Goal: Complete application form

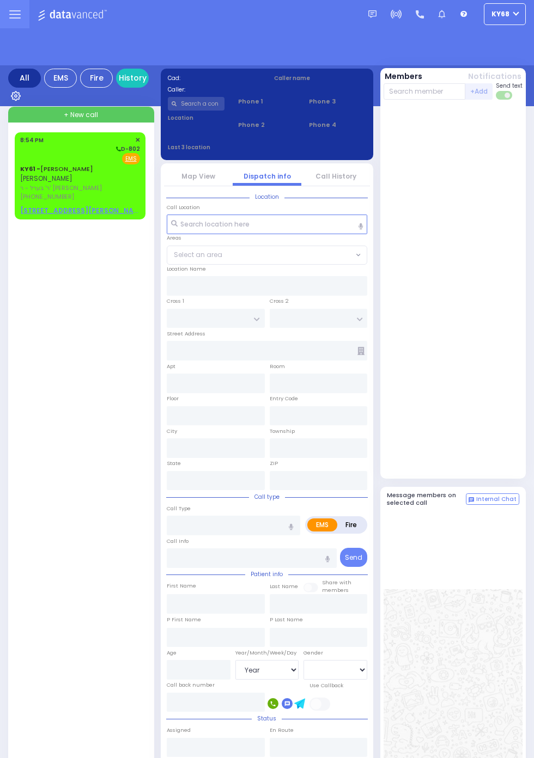
select select "Year"
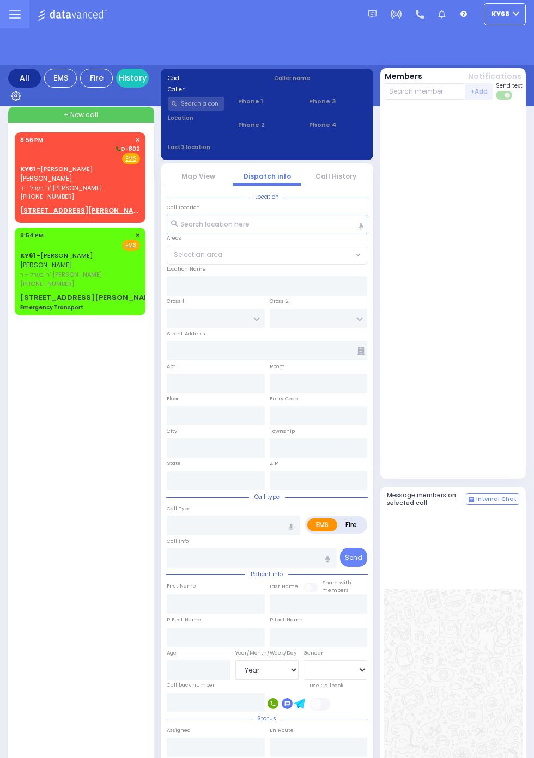
select select "Year"
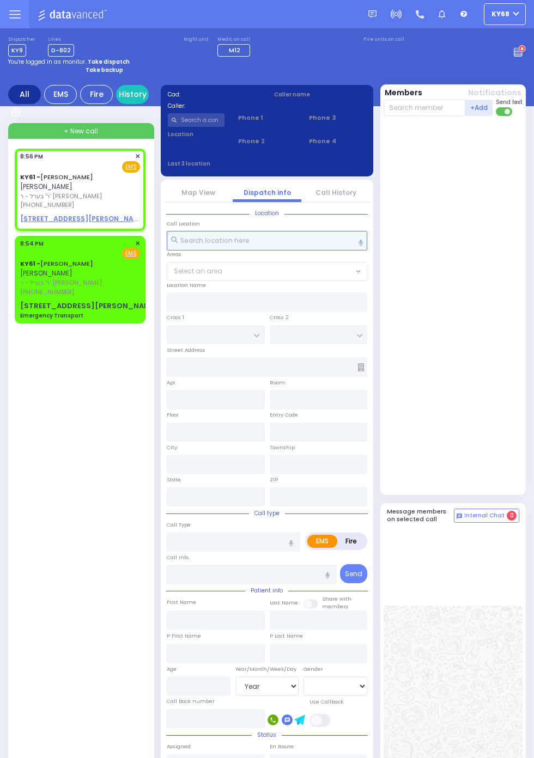
select select
radio input "true"
type input "ARON ZEV"
type input "POLACHECK"
select select
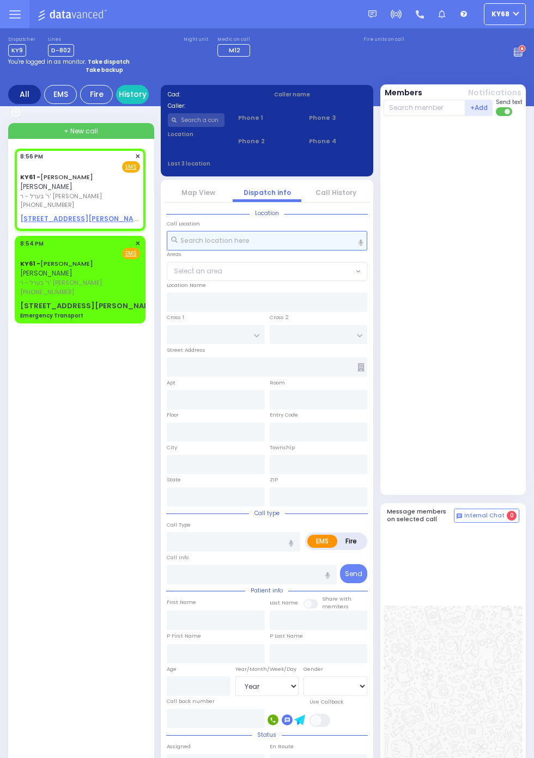
type input "20:56"
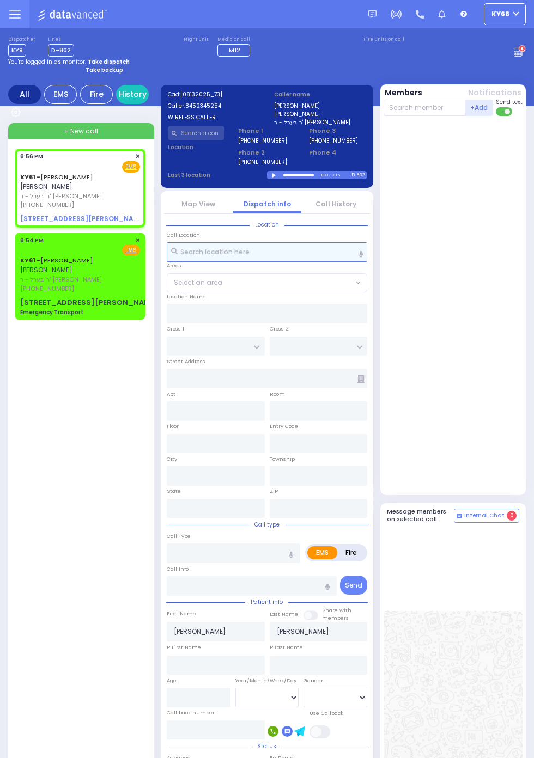
select select
radio input "true"
select select
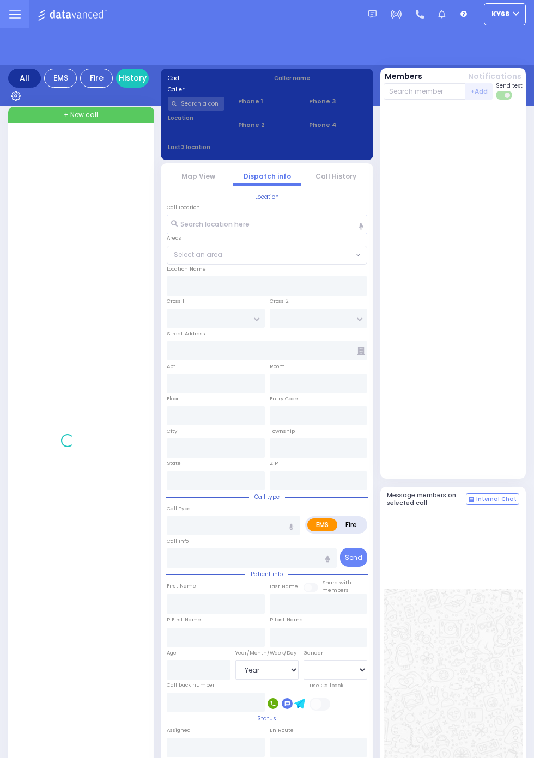
select select "Year"
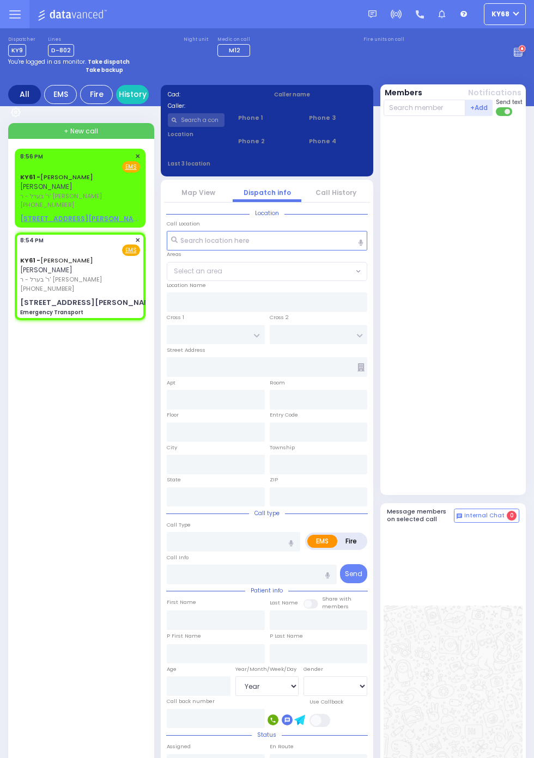
select select
type input "Emergency Transport"
radio input "true"
type input "[PERSON_NAME]"
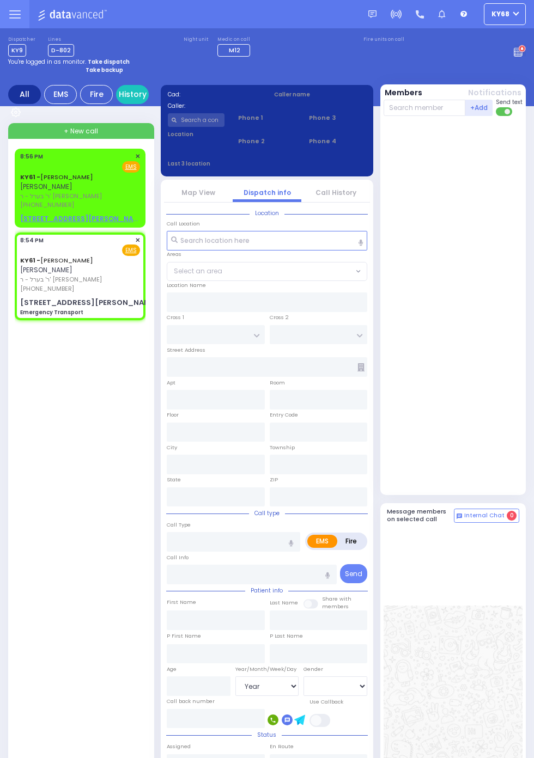
select select
type input "20:54"
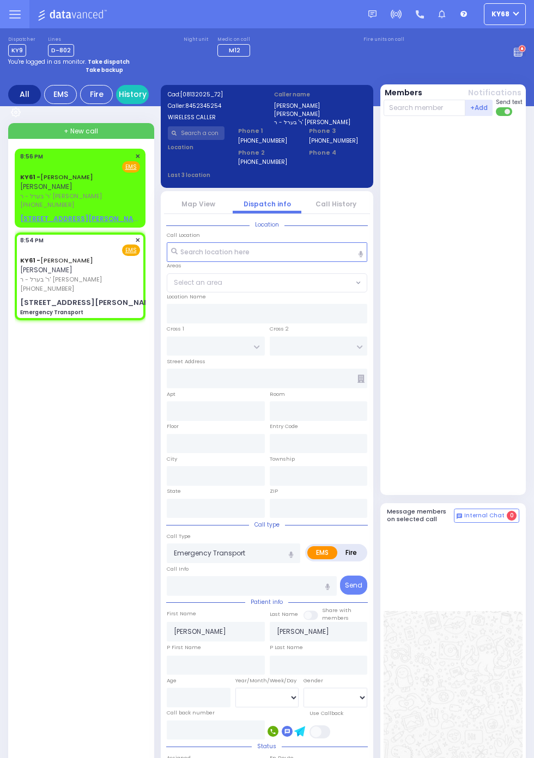
type input "[GEOGRAPHIC_DATA]"
type input "[STREET_ADDRESS][PERSON_NAME]"
type input "202"
type input "Monroe"
type input "[US_STATE]"
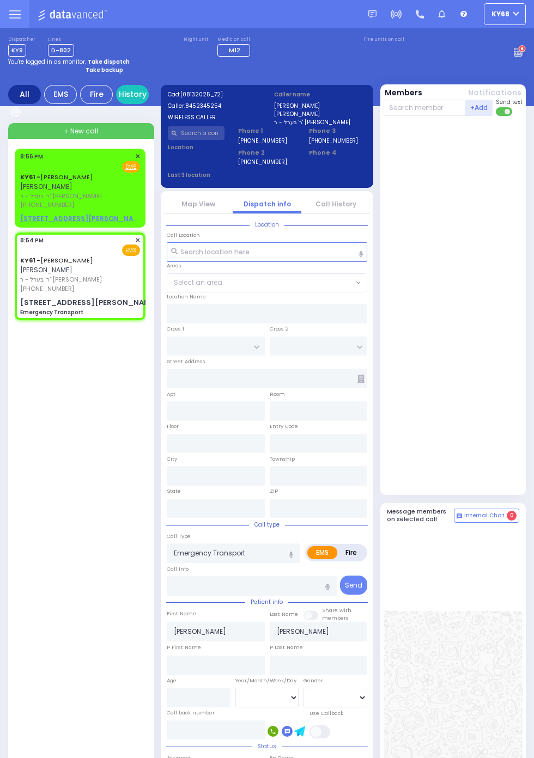
type input "10950"
select select "[GEOGRAPHIC_DATA]"
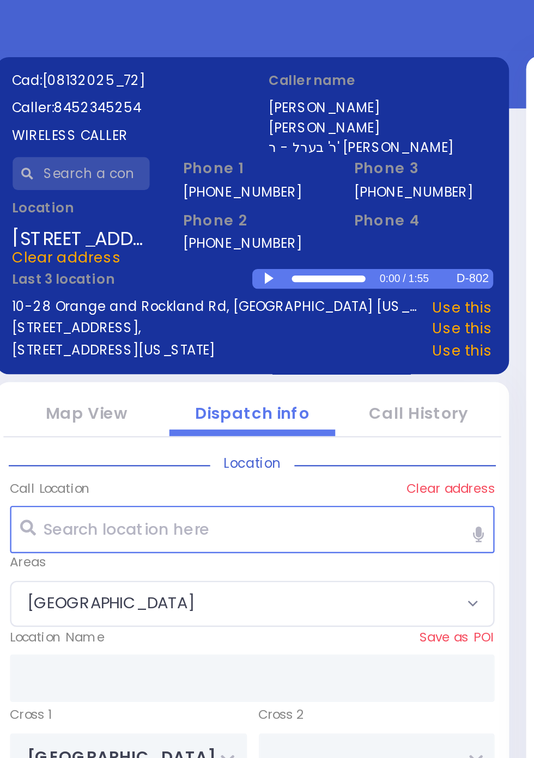
click at [273, 176] on div at bounding box center [275, 176] width 6 height 5
